Goal: Task Accomplishment & Management: Complete application form

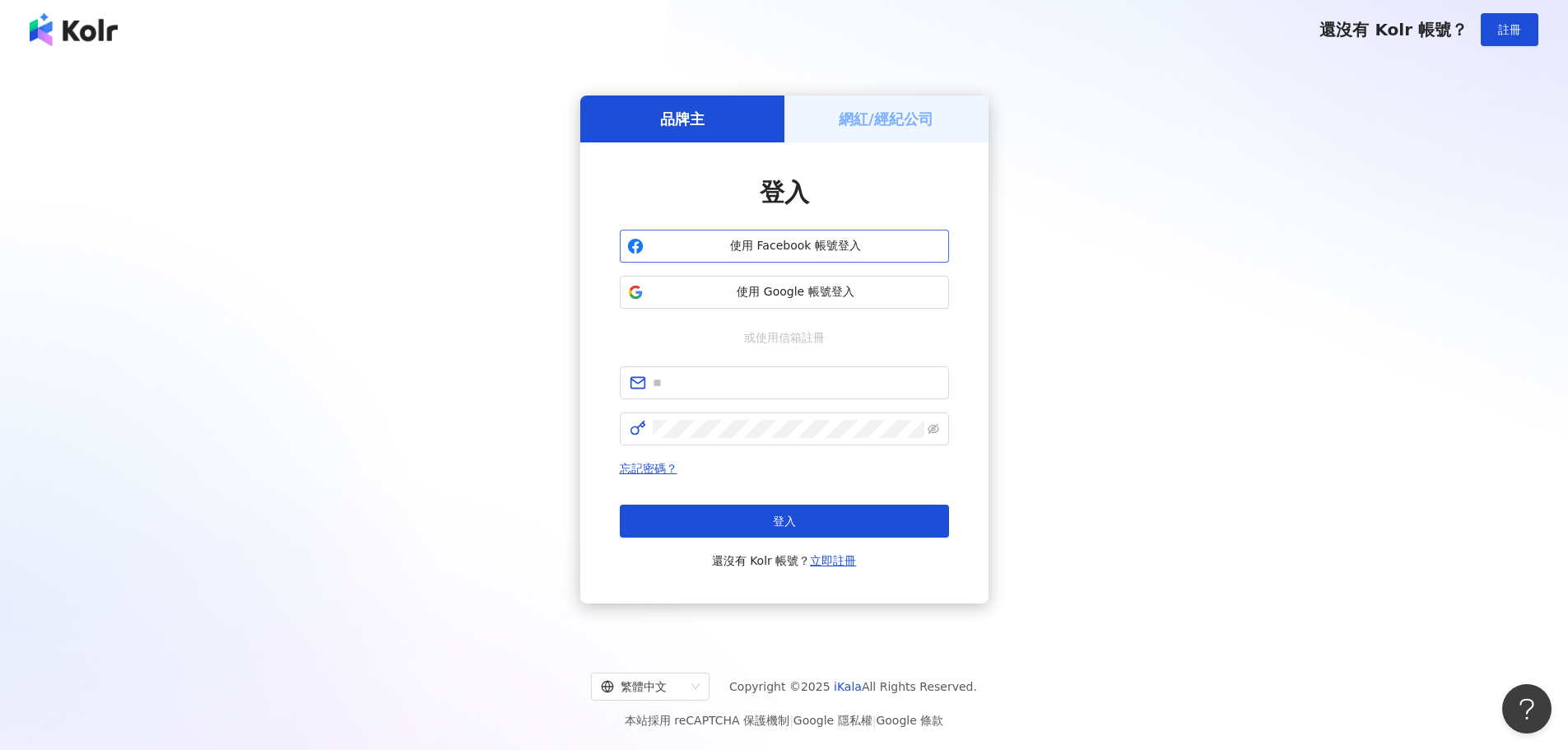
click at [797, 244] on span "使用 Facebook 帳號登入" at bounding box center [795, 246] width 291 height 17
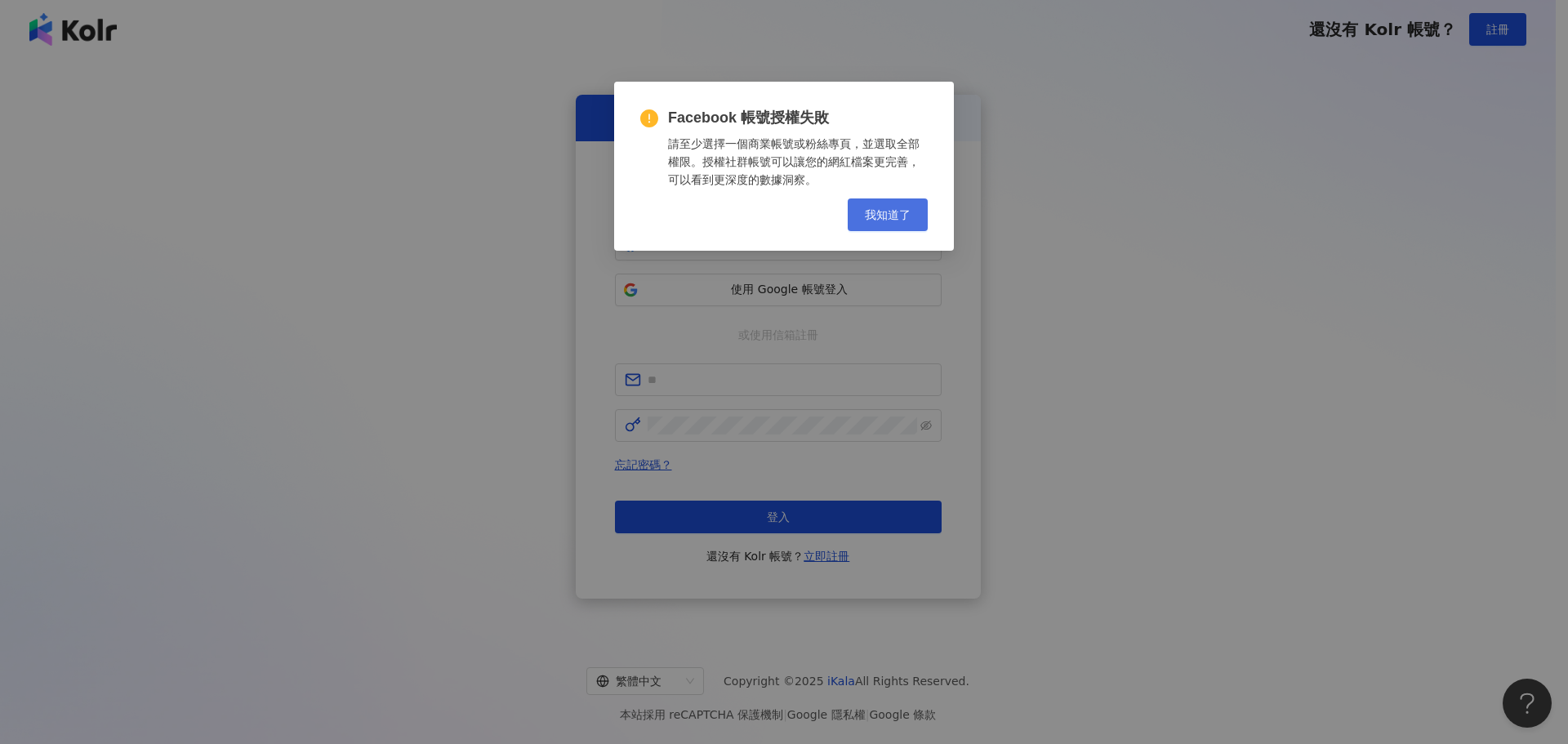
click at [873, 210] on span "我知道了" at bounding box center [888, 215] width 46 height 13
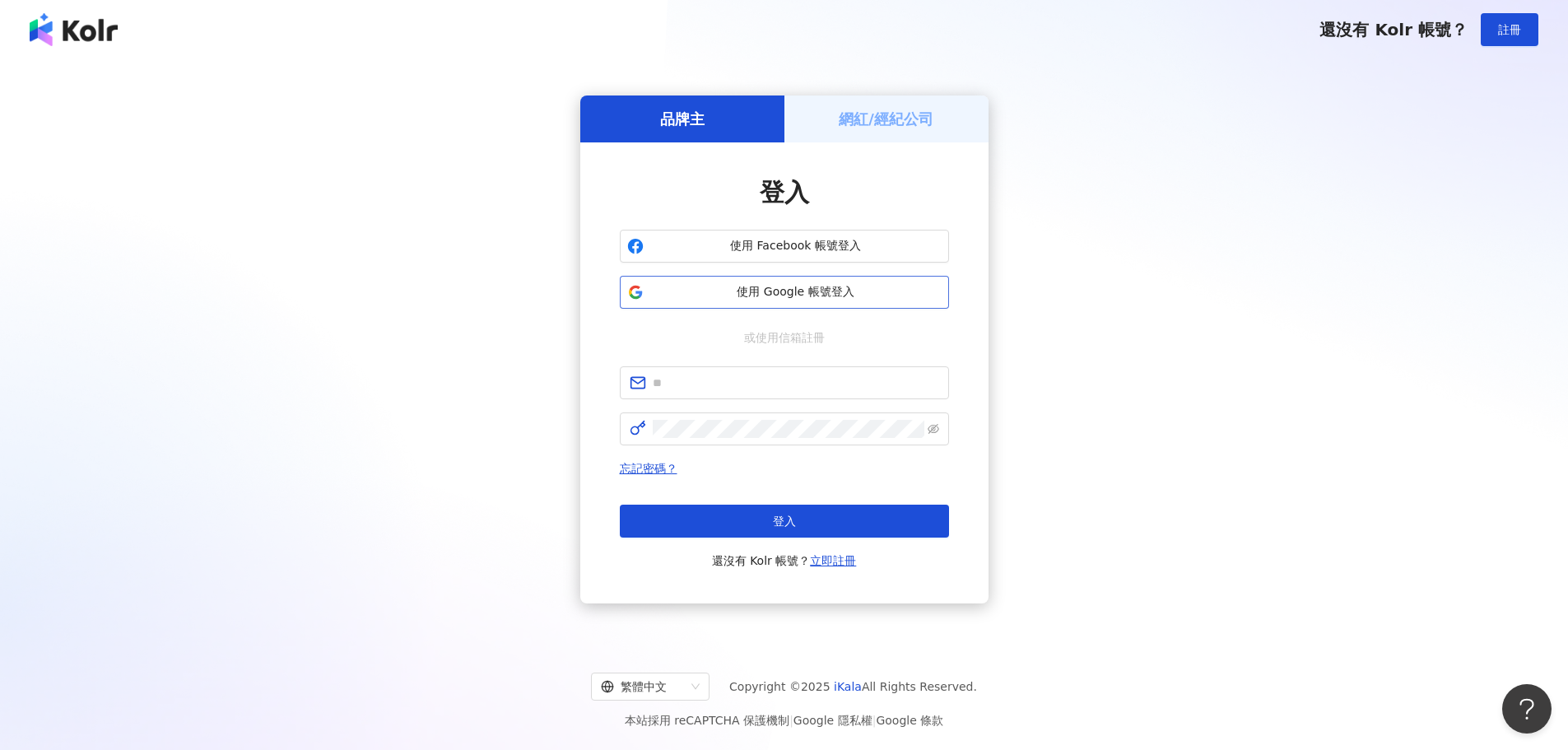
click at [833, 295] on span "使用 Google 帳號登入" at bounding box center [795, 292] width 291 height 17
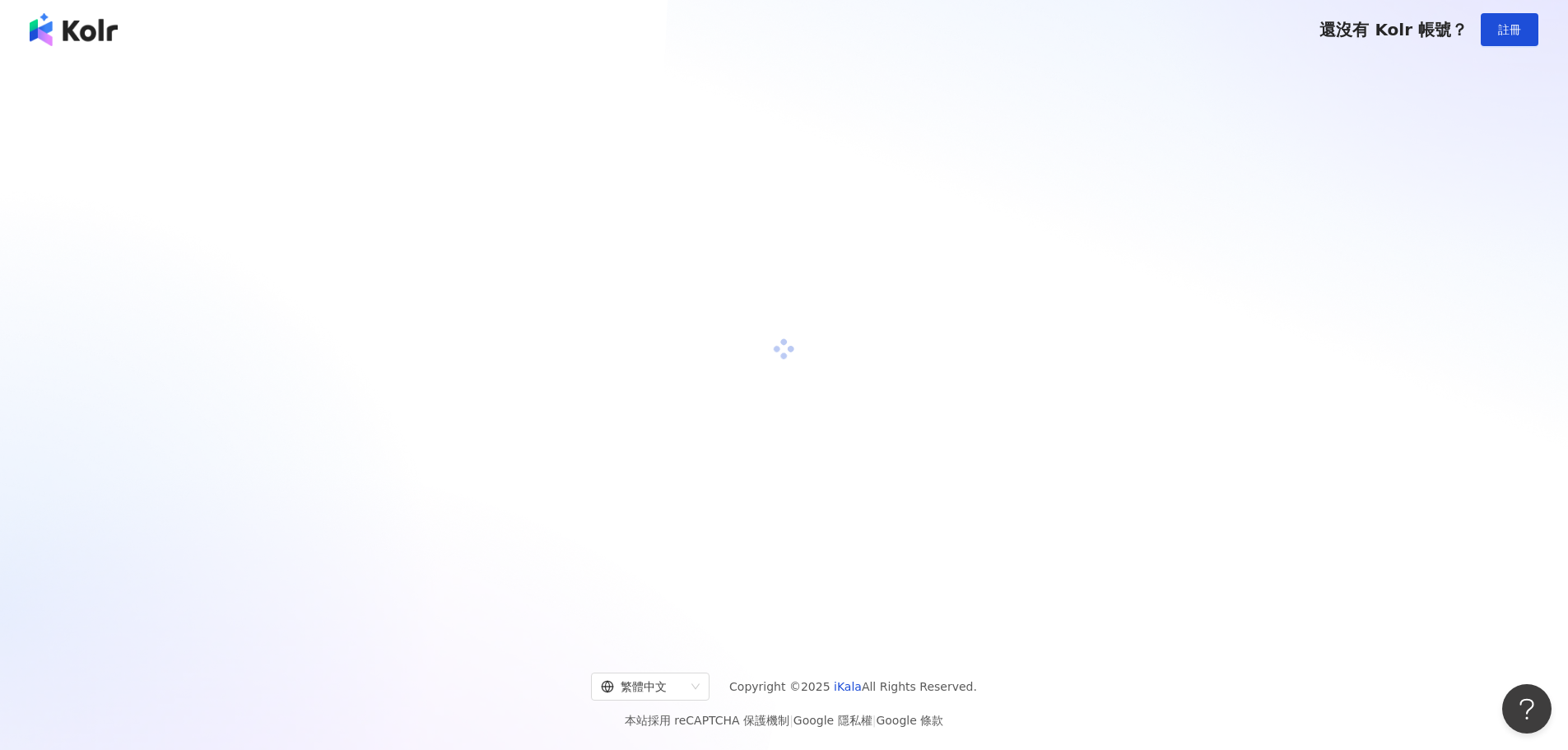
click at [1017, 313] on div at bounding box center [784, 349] width 1529 height 554
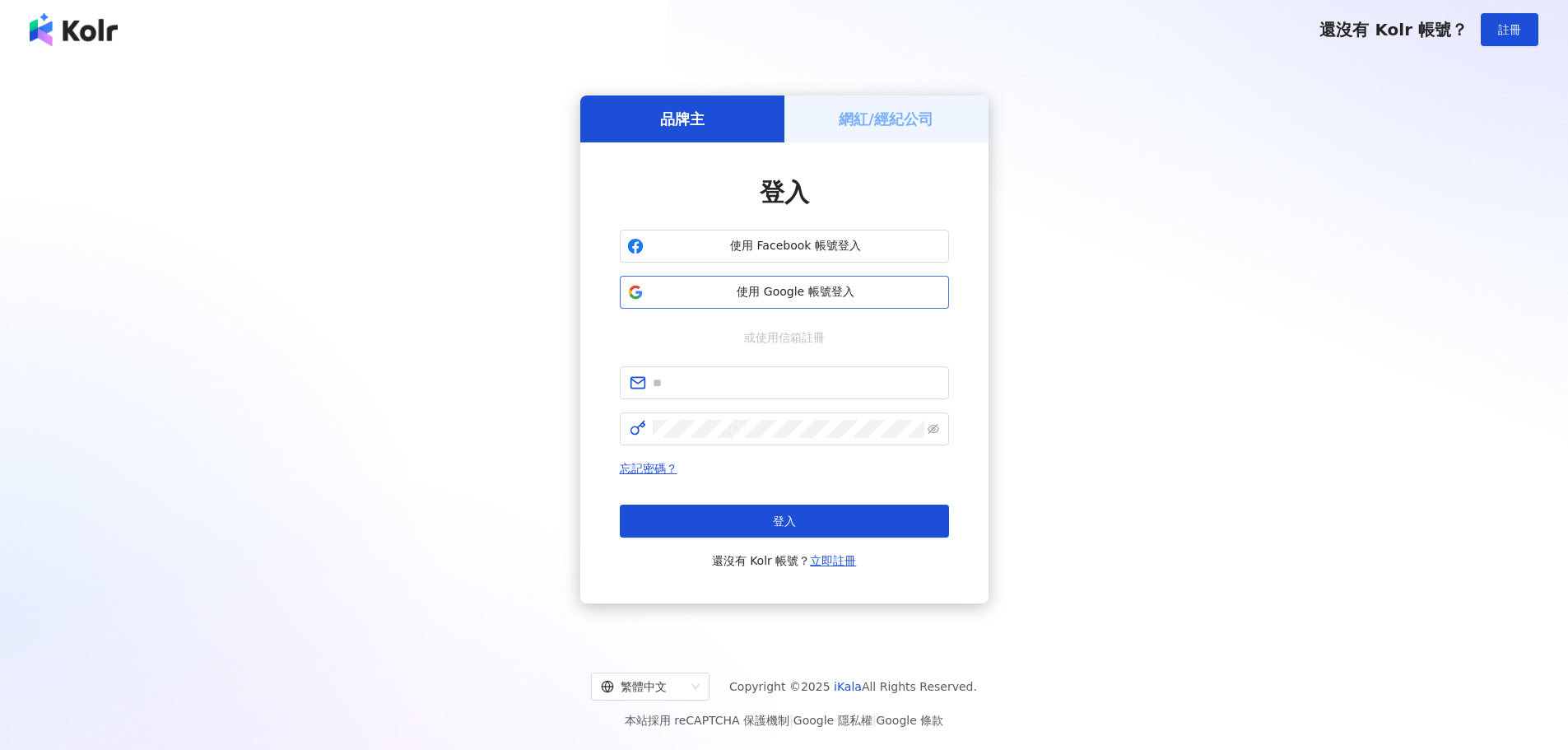
click at [799, 284] on span "使用 Google 帳號登入" at bounding box center [795, 292] width 291 height 17
click at [770, 294] on span "使用 Google 帳號登入" at bounding box center [795, 292] width 291 height 17
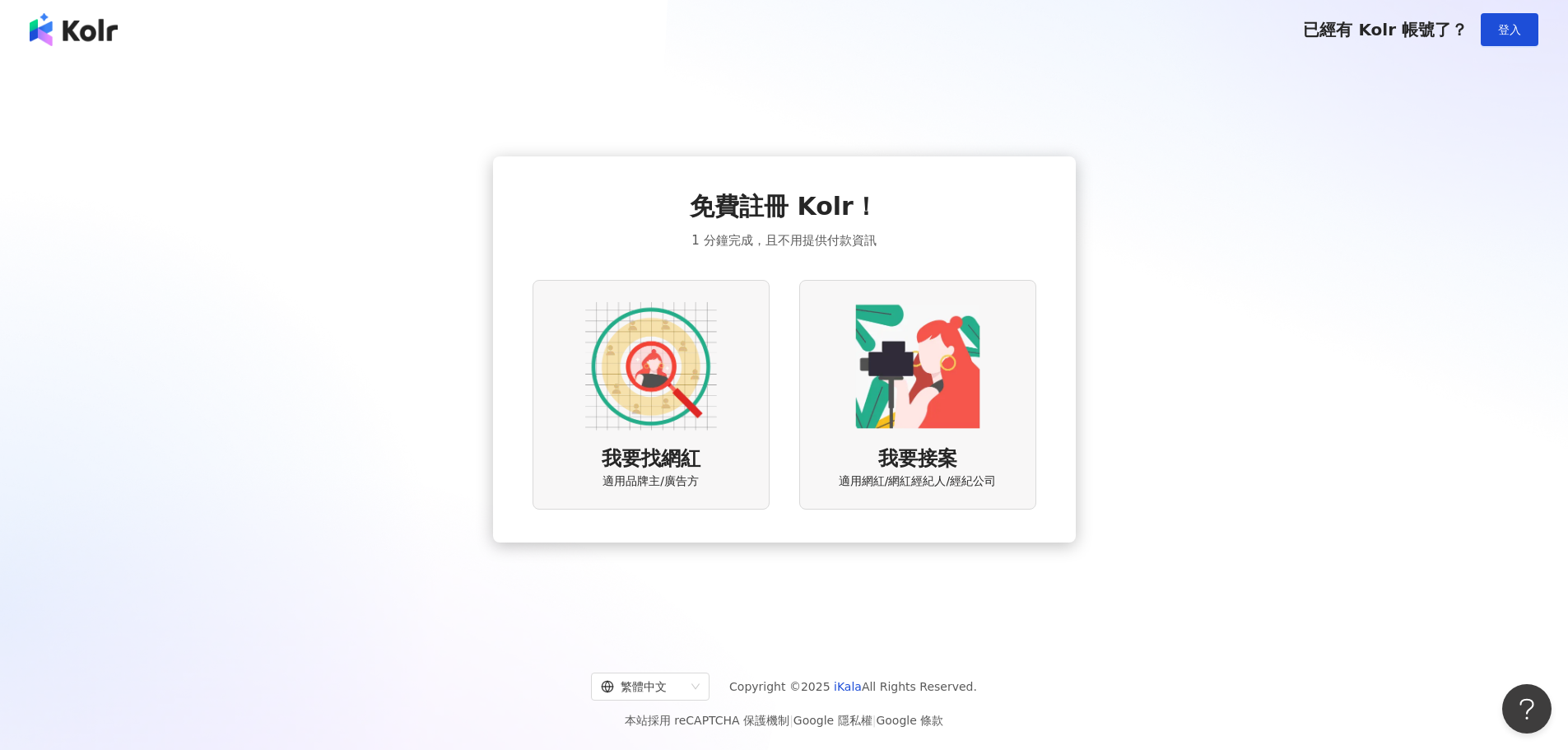
click at [691, 430] on img at bounding box center [650, 366] width 132 height 132
